Goal: Information Seeking & Learning: Learn about a topic

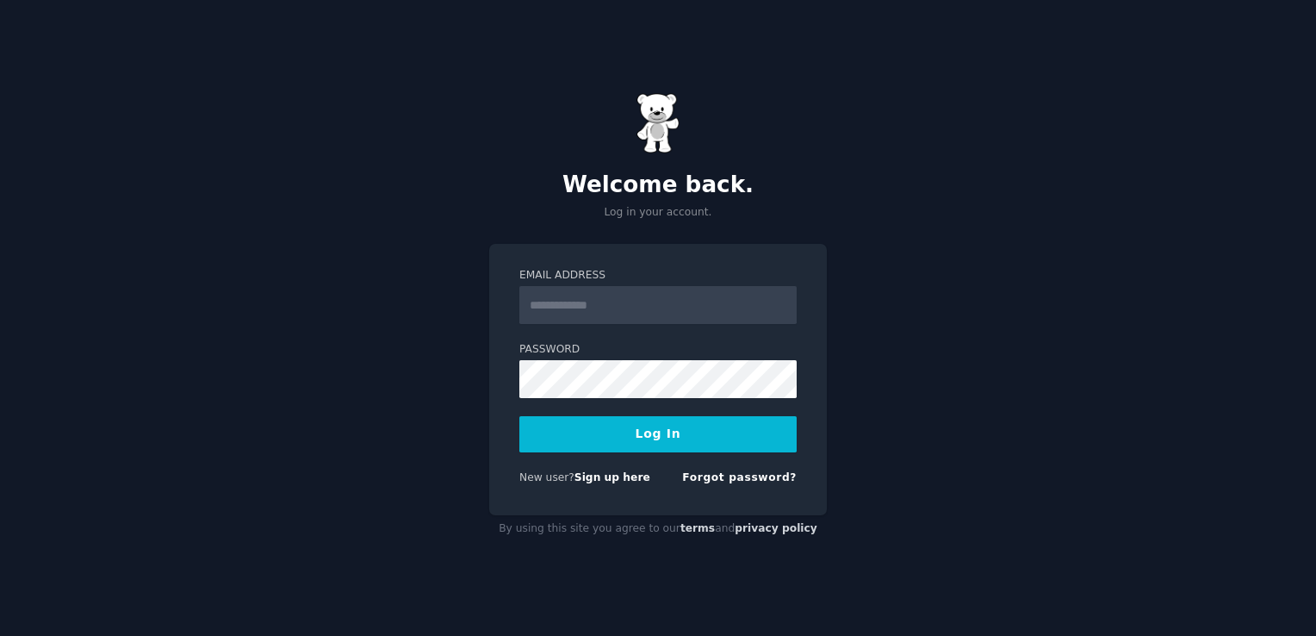
click at [613, 315] on input "Email Address" at bounding box center [657, 305] width 277 height 38
type input "**********"
click at [519, 416] on button "Log In" at bounding box center [657, 434] width 277 height 36
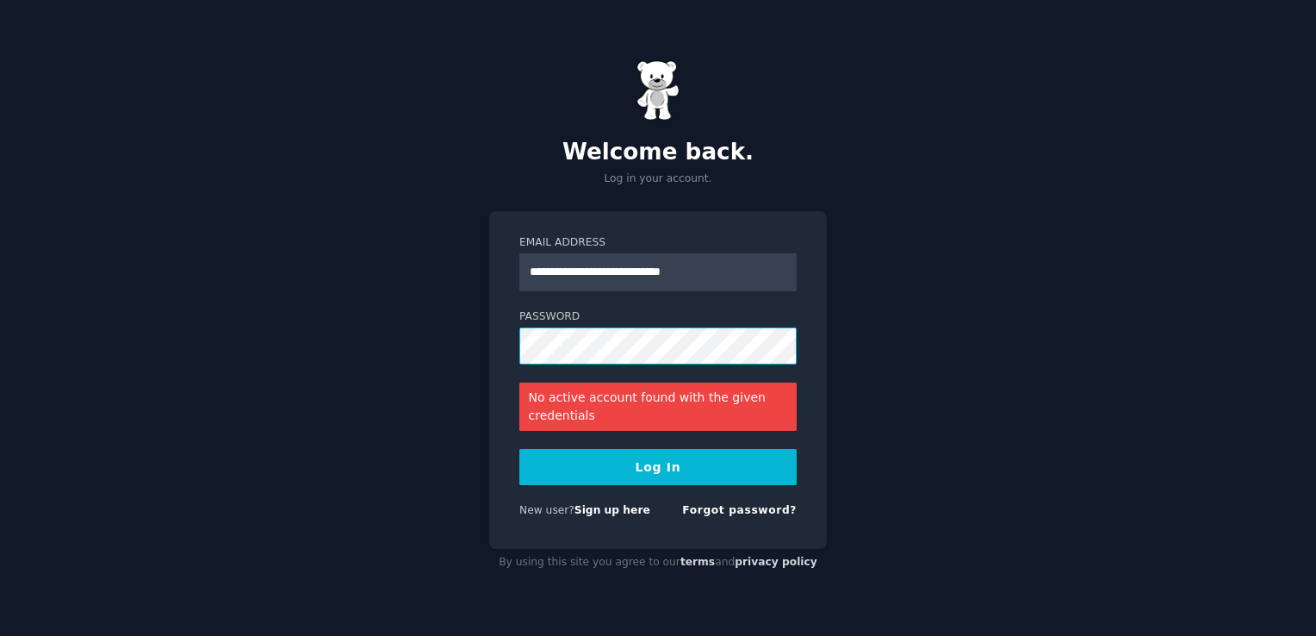
click at [519, 449] on button "Log In" at bounding box center [657, 467] width 277 height 36
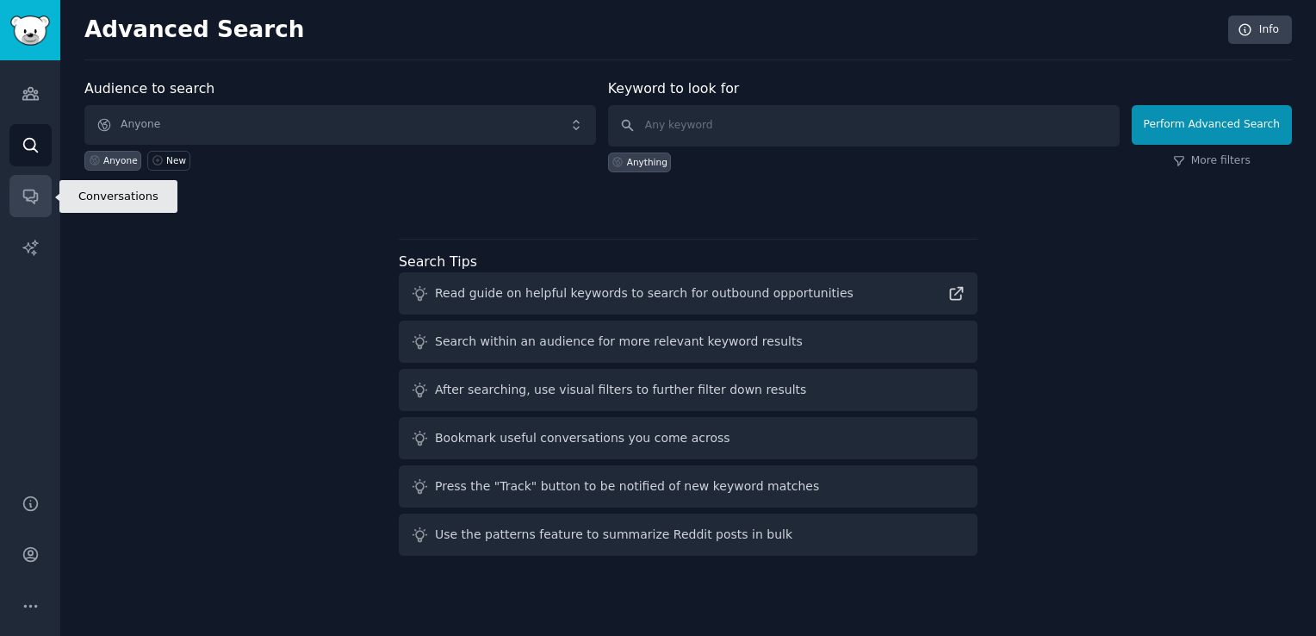
click at [31, 191] on icon "Sidebar" at bounding box center [31, 196] width 18 height 18
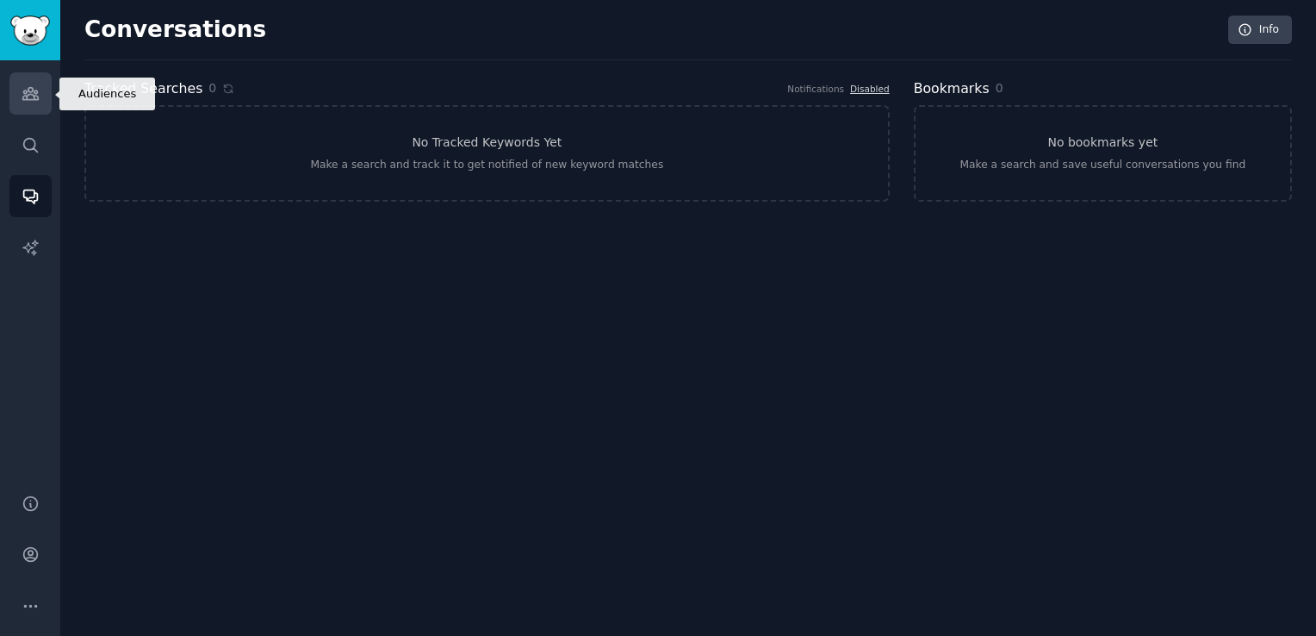
click at [31, 90] on icon "Sidebar" at bounding box center [30, 94] width 16 height 12
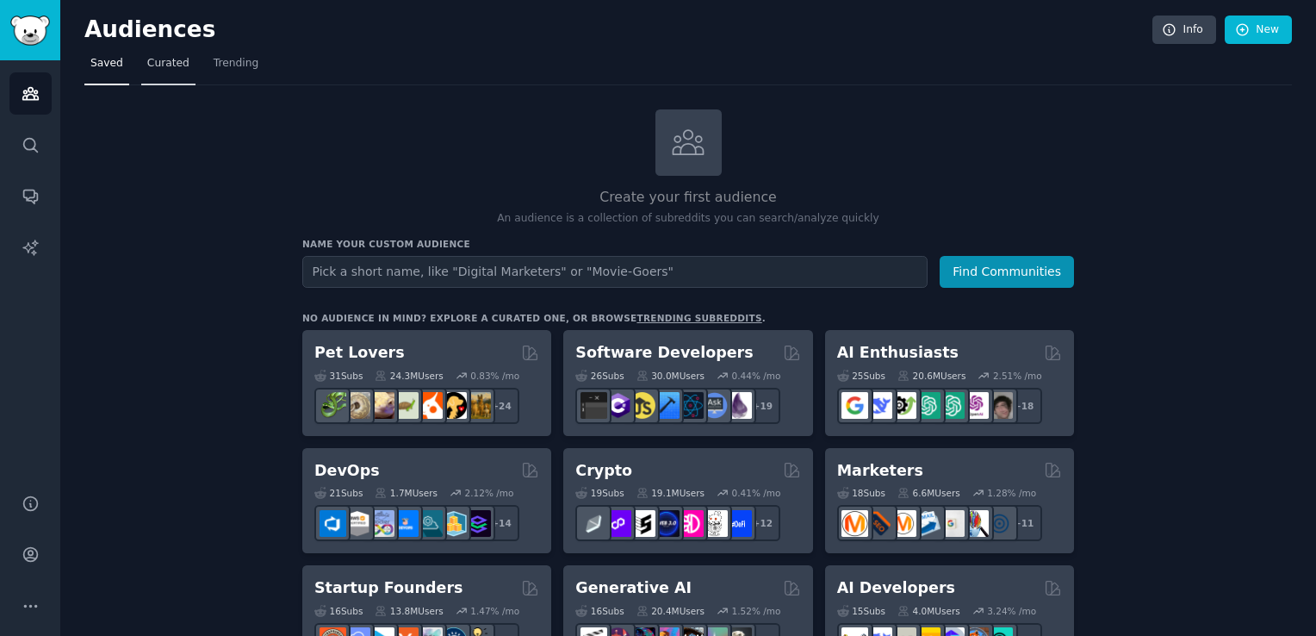
click at [162, 67] on span "Curated" at bounding box center [168, 64] width 42 height 16
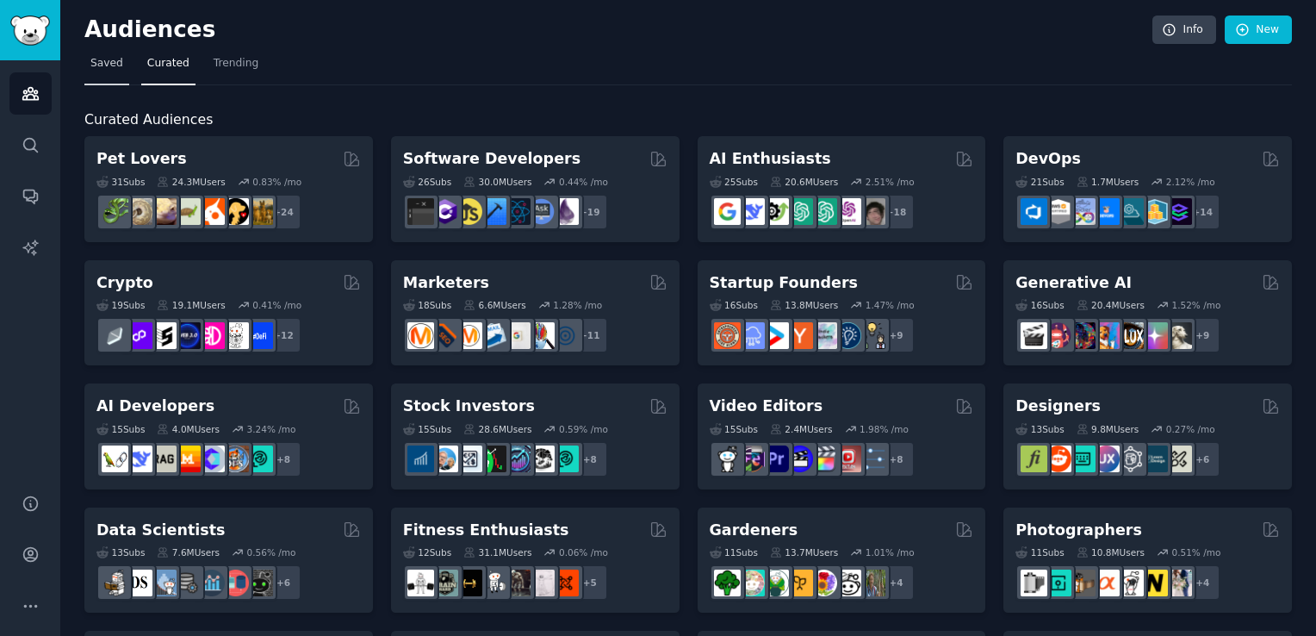
click at [108, 59] on span "Saved" at bounding box center [106, 64] width 33 height 16
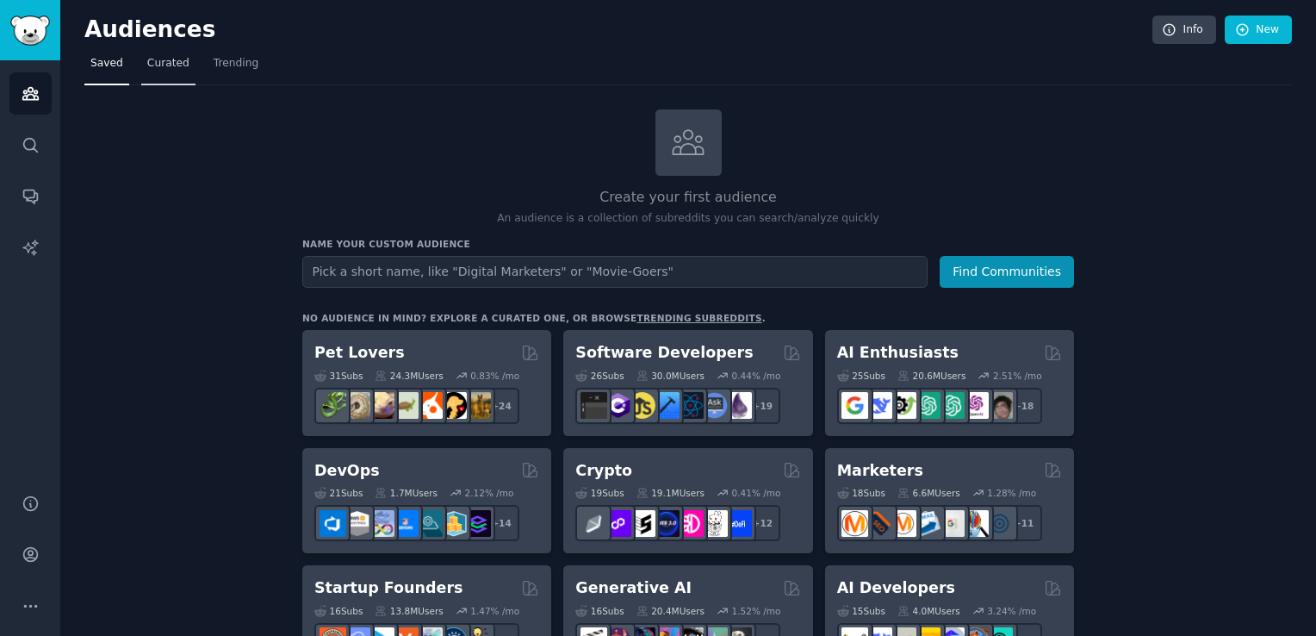
click at [155, 66] on span "Curated" at bounding box center [168, 64] width 42 height 16
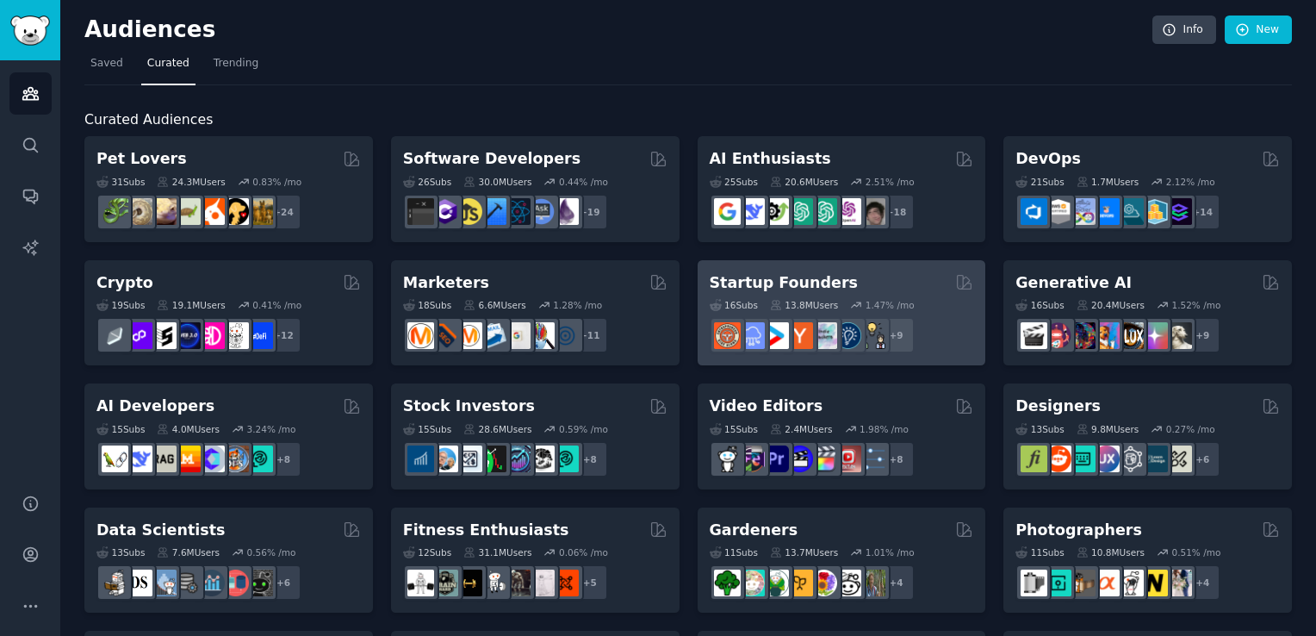
click at [775, 272] on h2 "Startup Founders" at bounding box center [784, 283] width 148 height 22
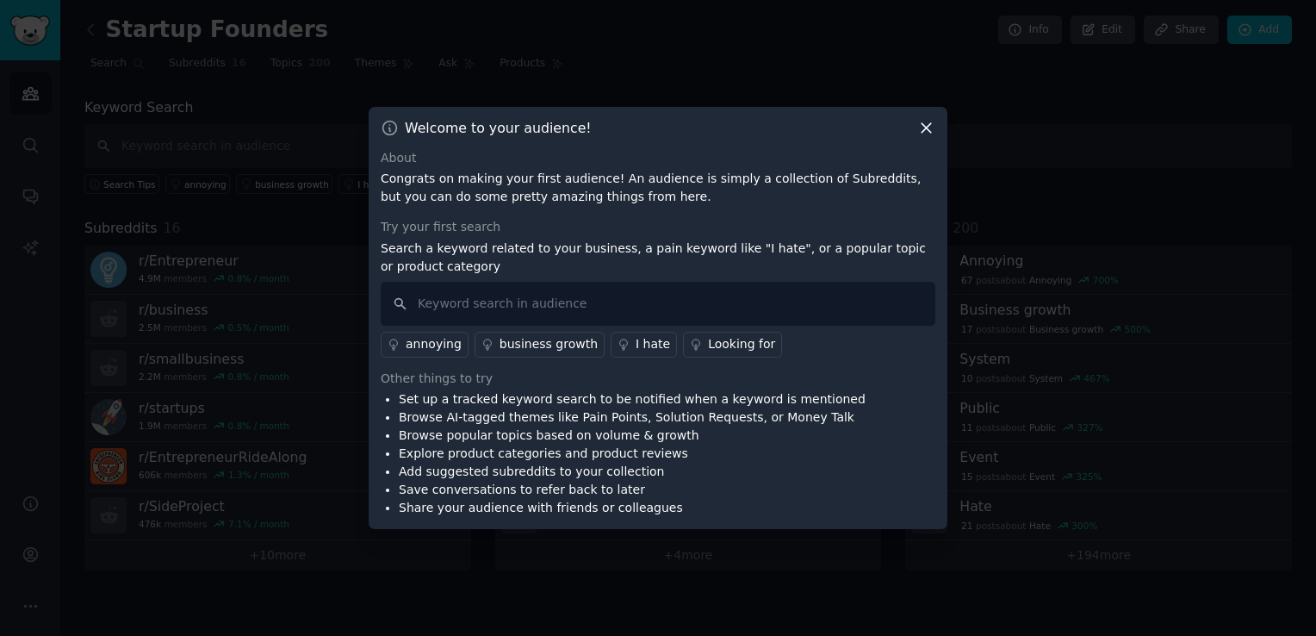
click at [914, 122] on div "Welcome to your audience!" at bounding box center [658, 128] width 555 height 18
click at [924, 127] on icon at bounding box center [926, 127] width 9 height 9
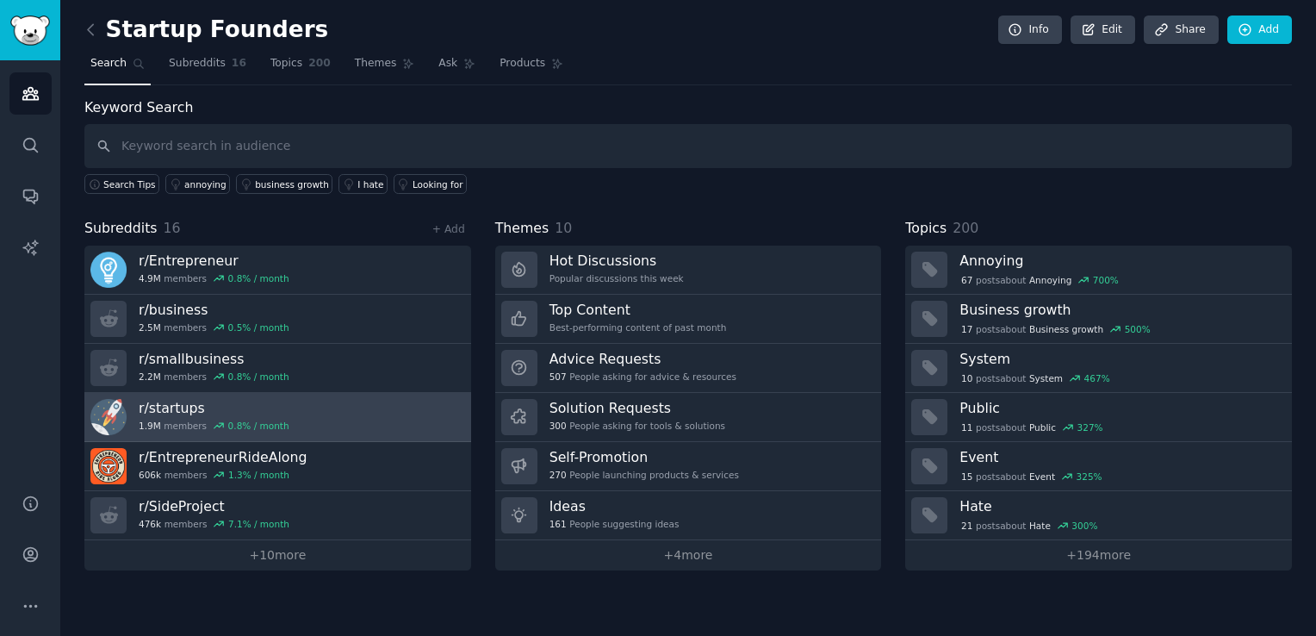
click at [245, 424] on div "0.8 % / month" at bounding box center [258, 426] width 61 height 12
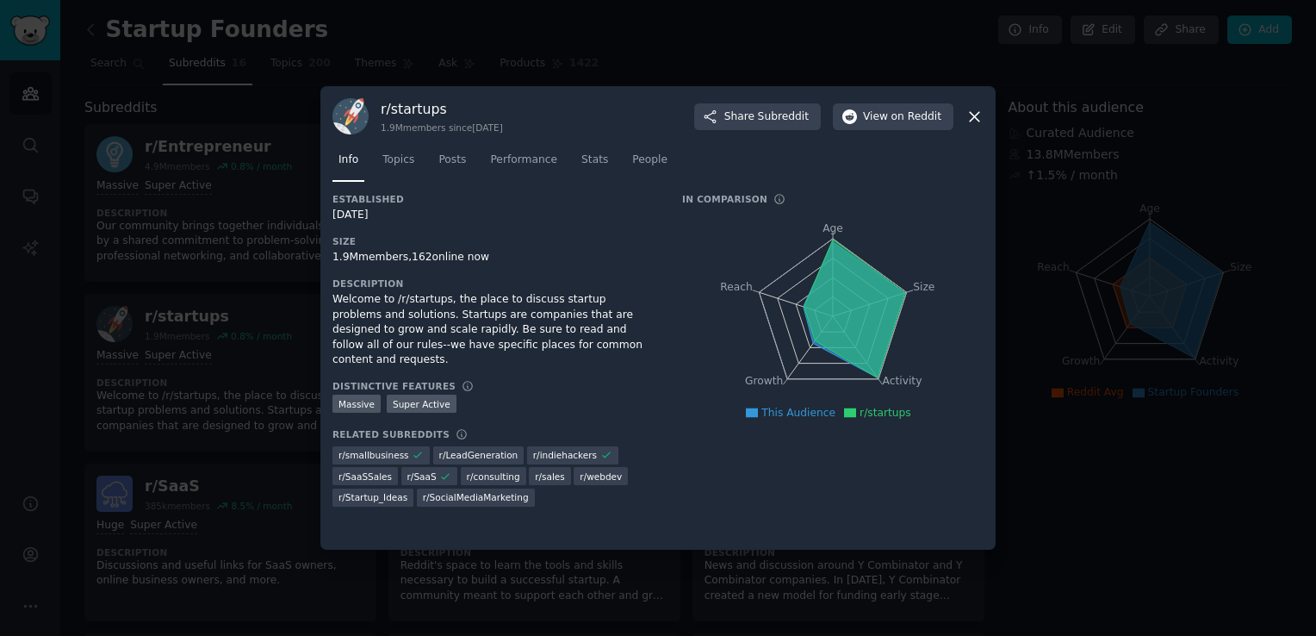
click at [966, 115] on icon at bounding box center [975, 117] width 18 height 18
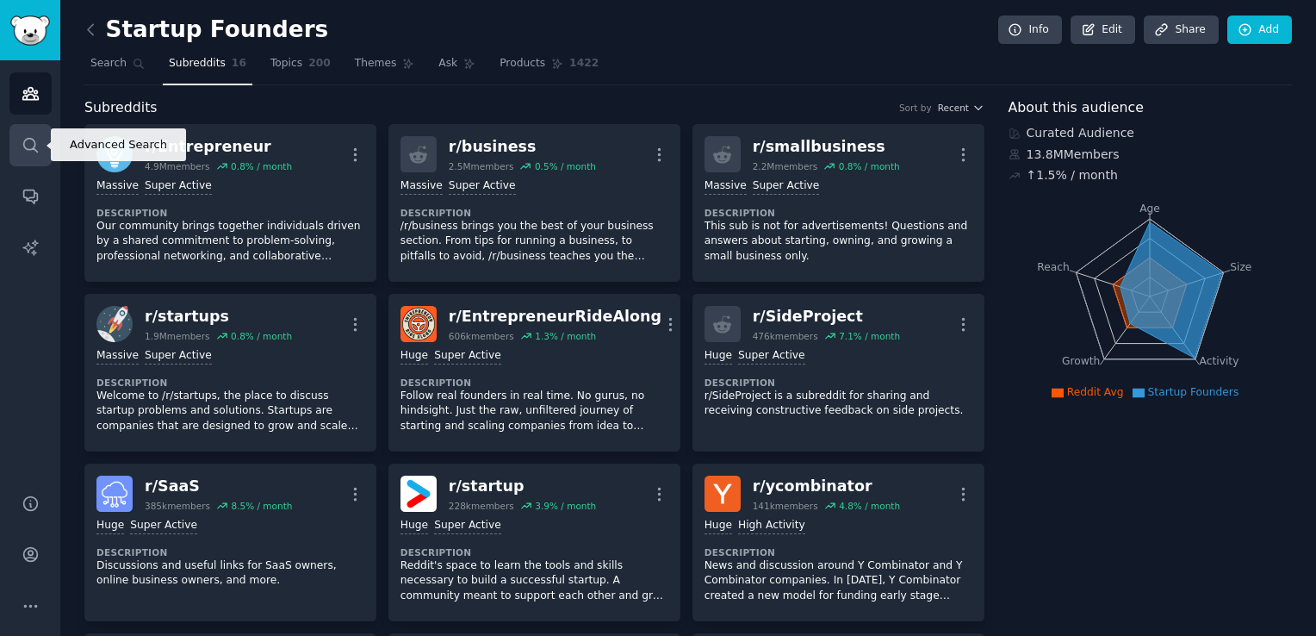
click at [48, 138] on link "Search" at bounding box center [30, 145] width 42 height 42
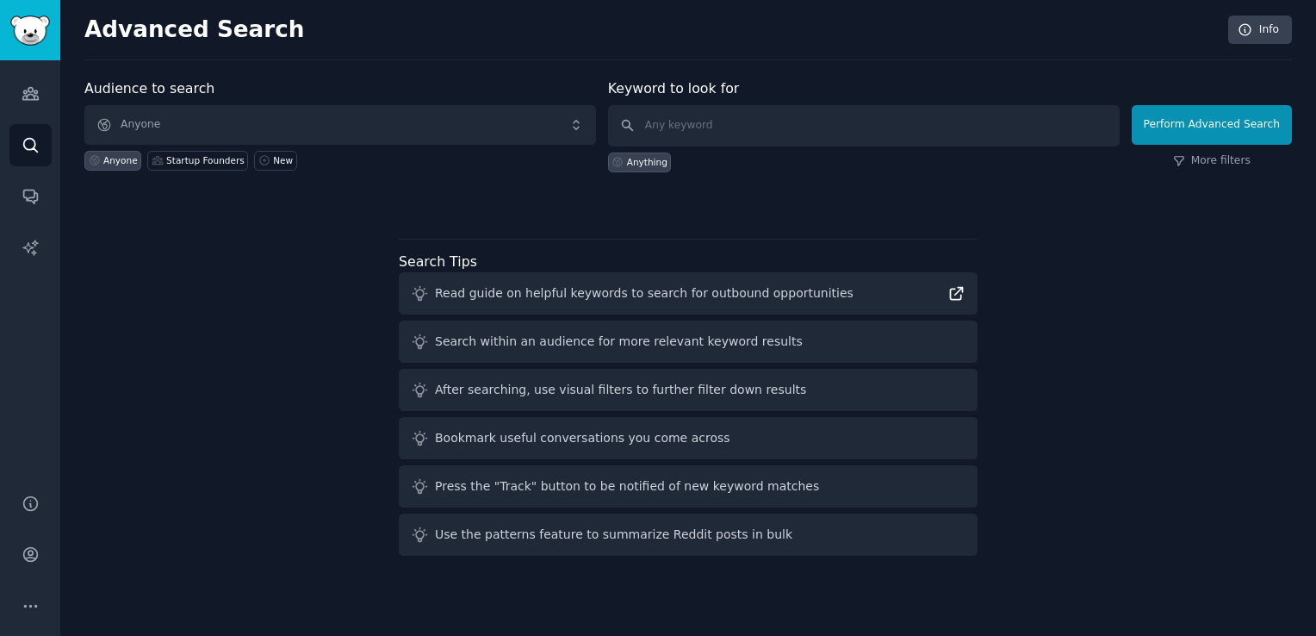
drag, startPoint x: 972, startPoint y: 293, endPoint x: 957, endPoint y: 293, distance: 14.6
click at [957, 293] on div "Read guide on helpful keywords to search for outbound opportunities" at bounding box center [688, 293] width 579 height 42
click at [957, 293] on icon at bounding box center [957, 293] width 18 height 18
